Goal: Task Accomplishment & Management: Use online tool/utility

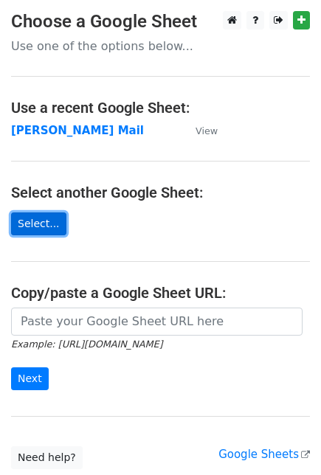
click at [41, 222] on link "Select..." at bounding box center [38, 224] width 55 height 23
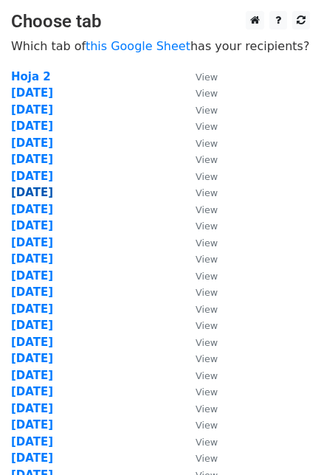
click at [38, 196] on strong "[DATE]" at bounding box center [32, 192] width 42 height 13
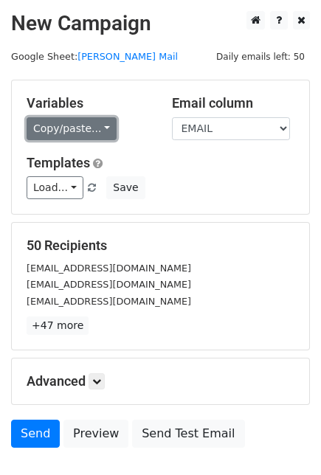
click at [103, 128] on link "Copy/paste..." at bounding box center [72, 128] width 90 height 23
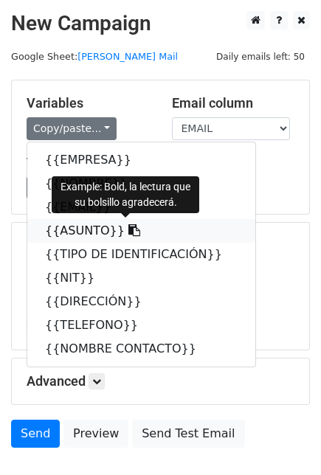
click at [128, 231] on icon at bounding box center [134, 230] width 12 height 12
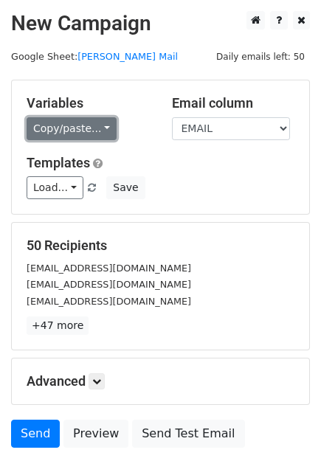
click at [97, 136] on link "Copy/paste..." at bounding box center [72, 128] width 90 height 23
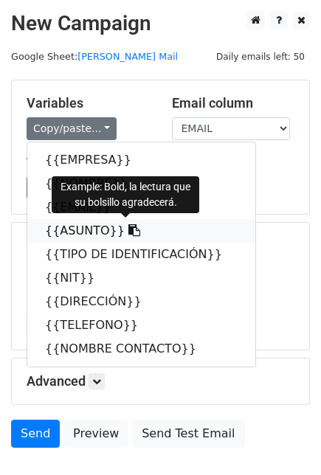
click at [128, 227] on icon at bounding box center [134, 230] width 12 height 12
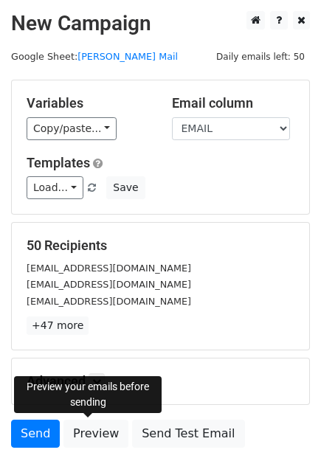
scroll to position [82, 0]
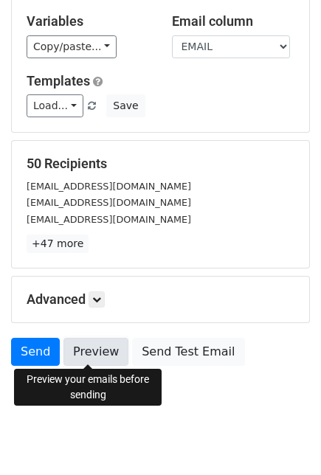
click at [92, 349] on link "Preview" at bounding box center [95, 352] width 65 height 28
